Goal: Task Accomplishment & Management: Manage account settings

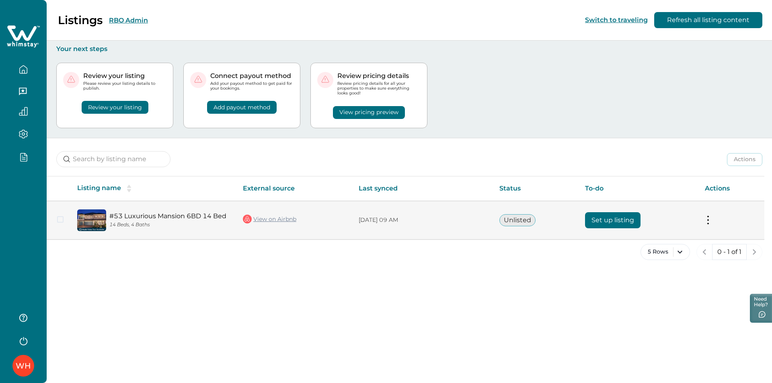
click at [596, 220] on button "Set up listing" at bounding box center [613, 220] width 56 height 16
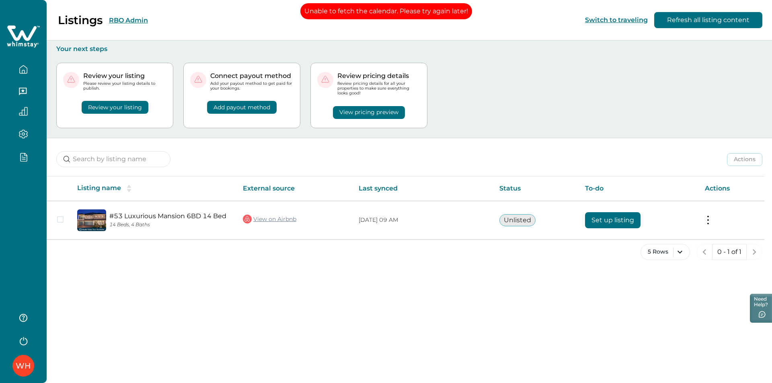
click at [19, 334] on button "button" at bounding box center [23, 341] width 32 height 16
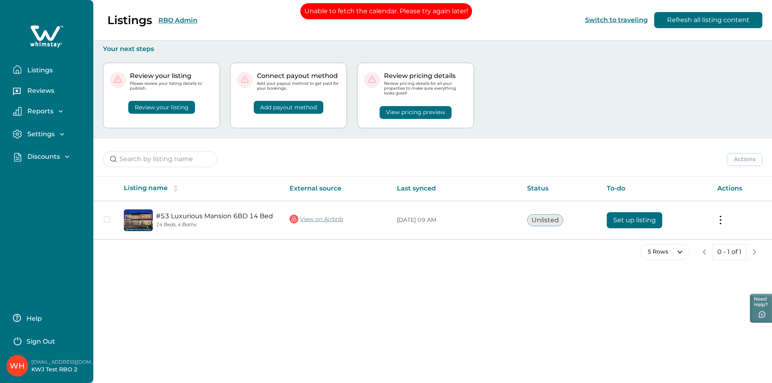
click at [42, 340] on p "Sign Out" at bounding box center [41, 342] width 29 height 8
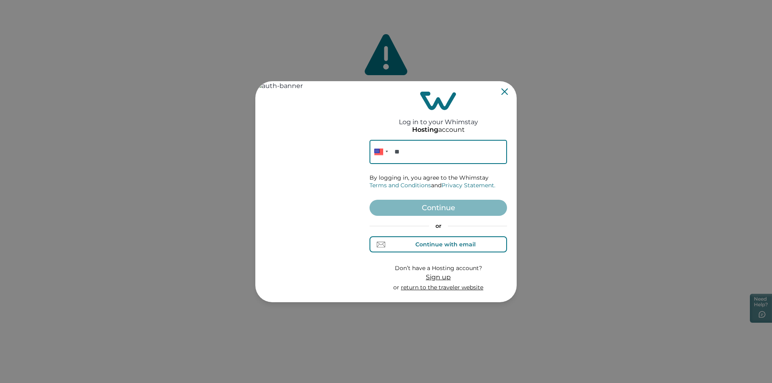
click at [447, 249] on div "Continue with email" at bounding box center [438, 245] width 74 height 8
click at [414, 156] on input at bounding box center [439, 152] width 138 height 24
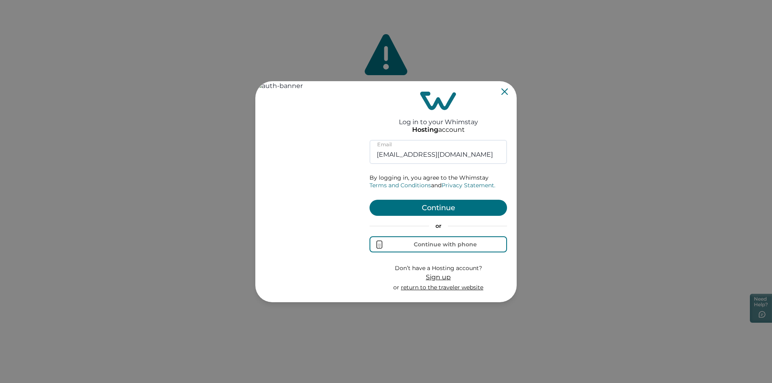
type input "rbo62@yopmail.com"
click at [429, 211] on button "Continue" at bounding box center [439, 208] width 138 height 16
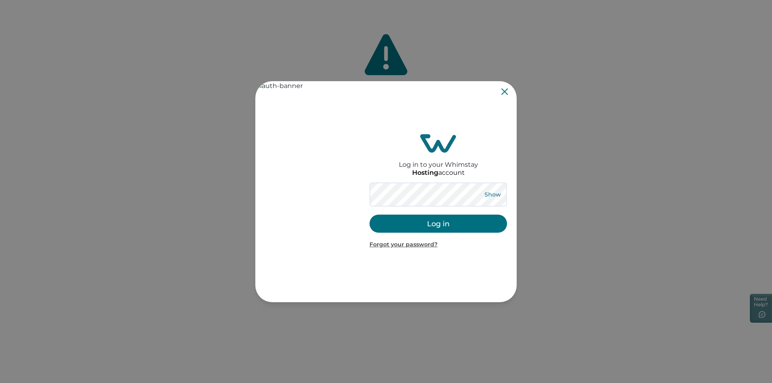
click at [488, 193] on button "Show" at bounding box center [492, 194] width 29 height 11
click at [448, 226] on button "Log in" at bounding box center [439, 224] width 138 height 18
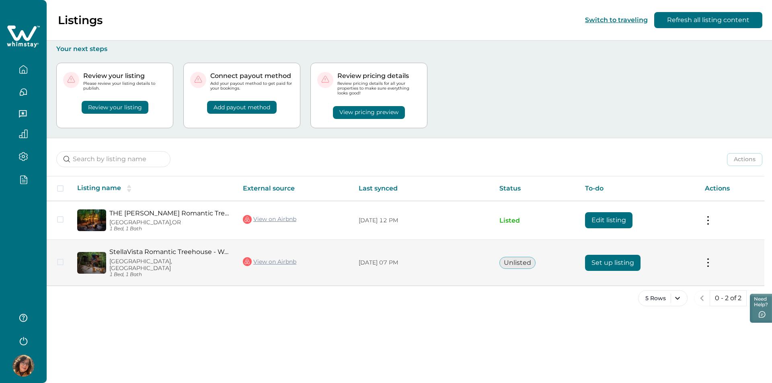
click at [594, 259] on button "Set up listing" at bounding box center [613, 263] width 56 height 16
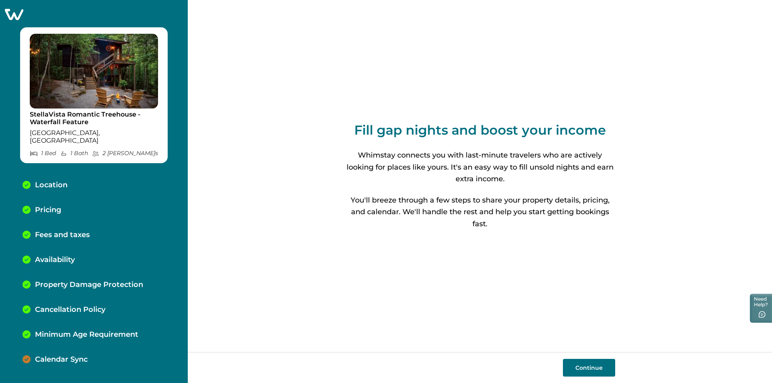
click at [60, 223] on div "Fees and taxes" at bounding box center [94, 235] width 156 height 25
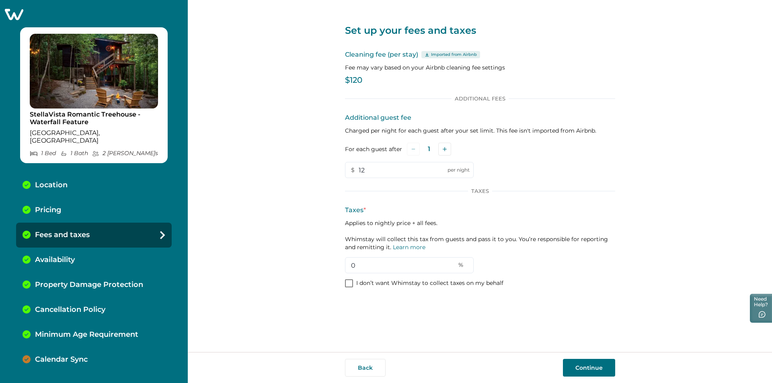
click at [59, 206] on p "Pricing" at bounding box center [48, 210] width 26 height 9
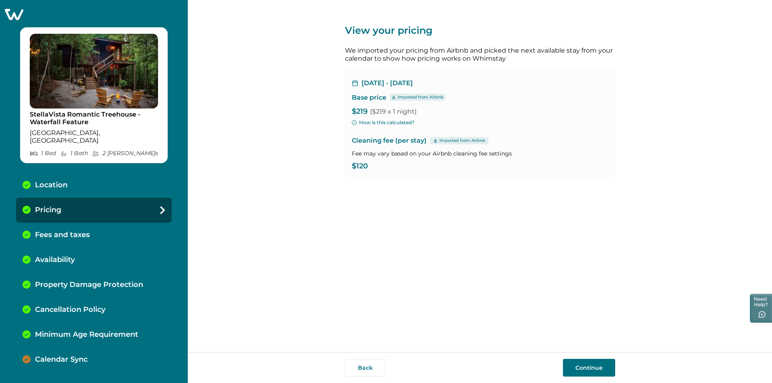
click at [69, 238] on div "Fees and taxes" at bounding box center [94, 235] width 156 height 25
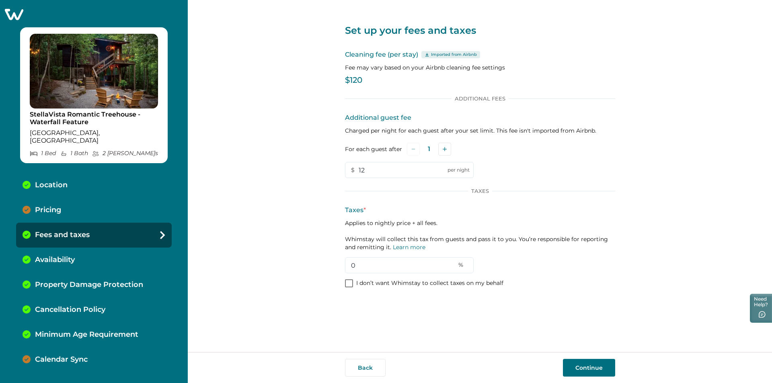
click at [65, 206] on div "Pricing" at bounding box center [94, 210] width 156 height 25
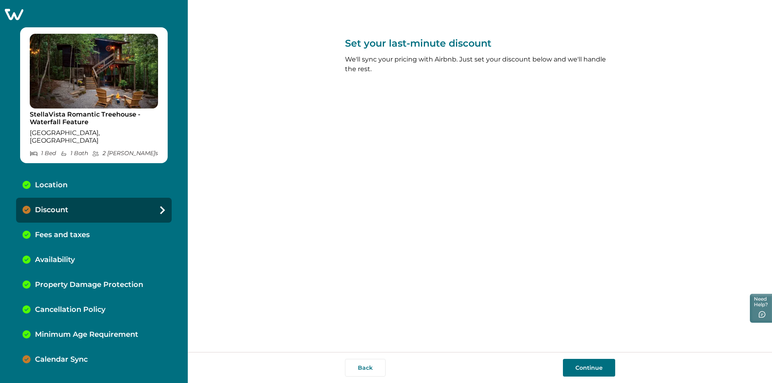
click at [64, 181] on p "Location" at bounding box center [51, 185] width 33 height 9
select select "TX"
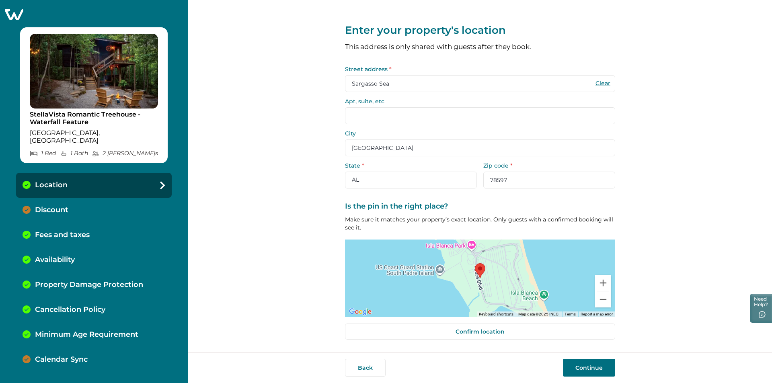
click at [593, 371] on button "Continue" at bounding box center [589, 368] width 52 height 18
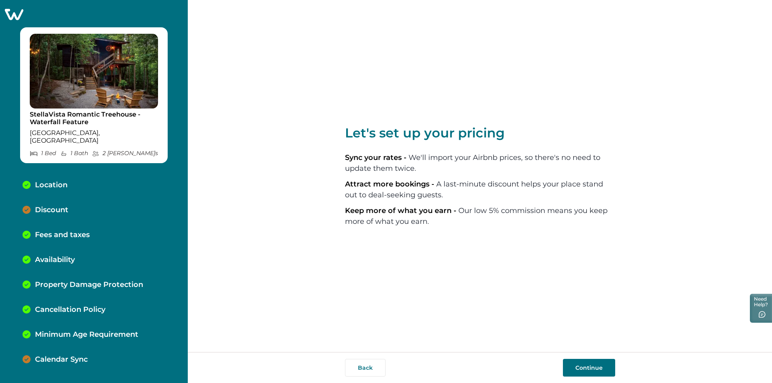
click at [75, 231] on p "Fees and taxes" at bounding box center [62, 235] width 55 height 9
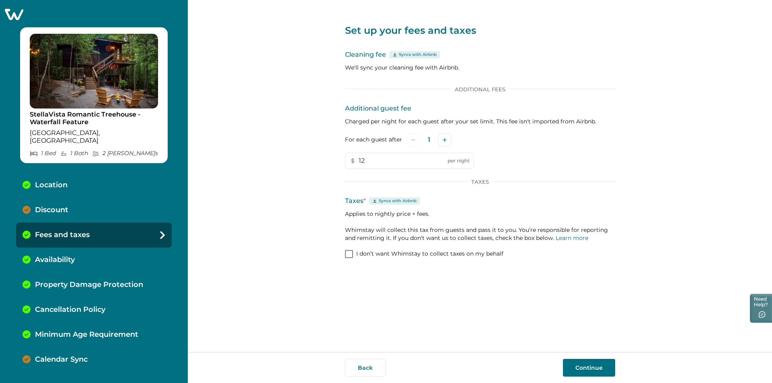
click at [57, 206] on p "Discount" at bounding box center [51, 210] width 33 height 9
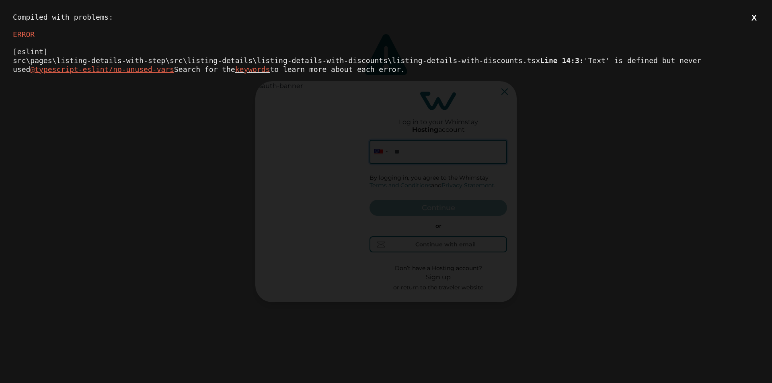
click at [753, 23] on button "X" at bounding box center [754, 18] width 10 height 10
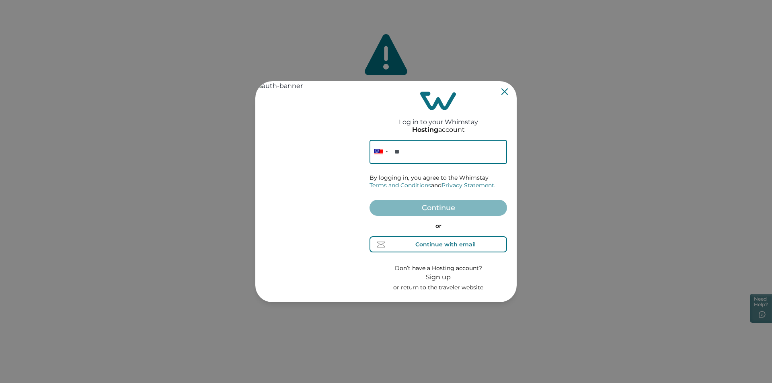
click at [441, 249] on div "Continue with email" at bounding box center [438, 245] width 74 height 8
click at [407, 156] on input at bounding box center [439, 152] width 138 height 24
